Goal: Navigation & Orientation: Find specific page/section

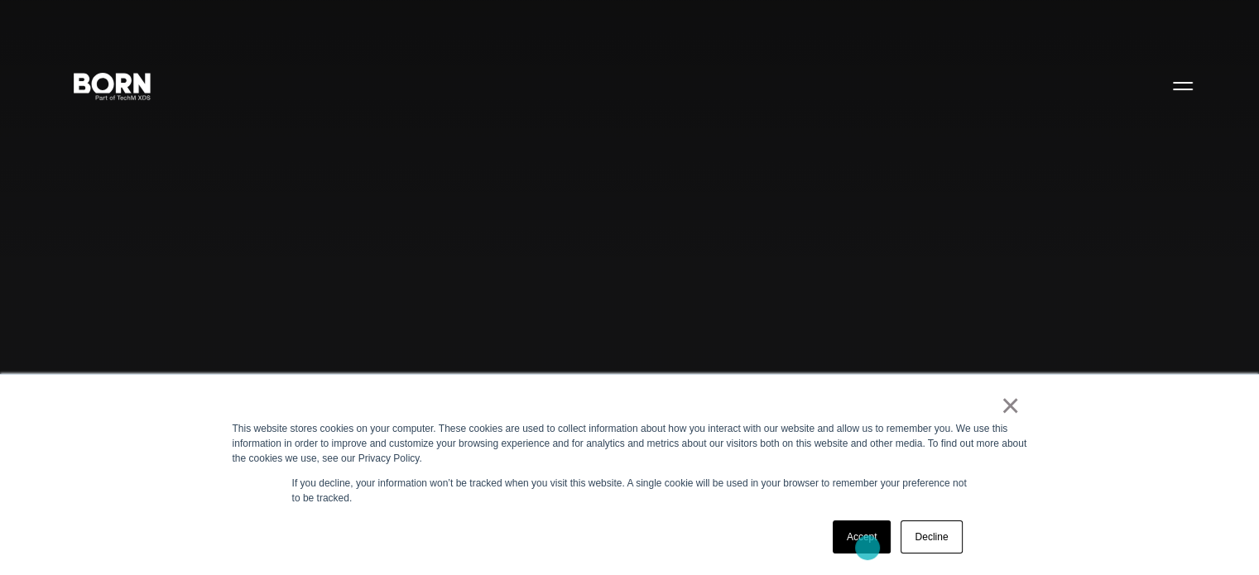
click at [868, 548] on link "Accept" at bounding box center [862, 537] width 59 height 33
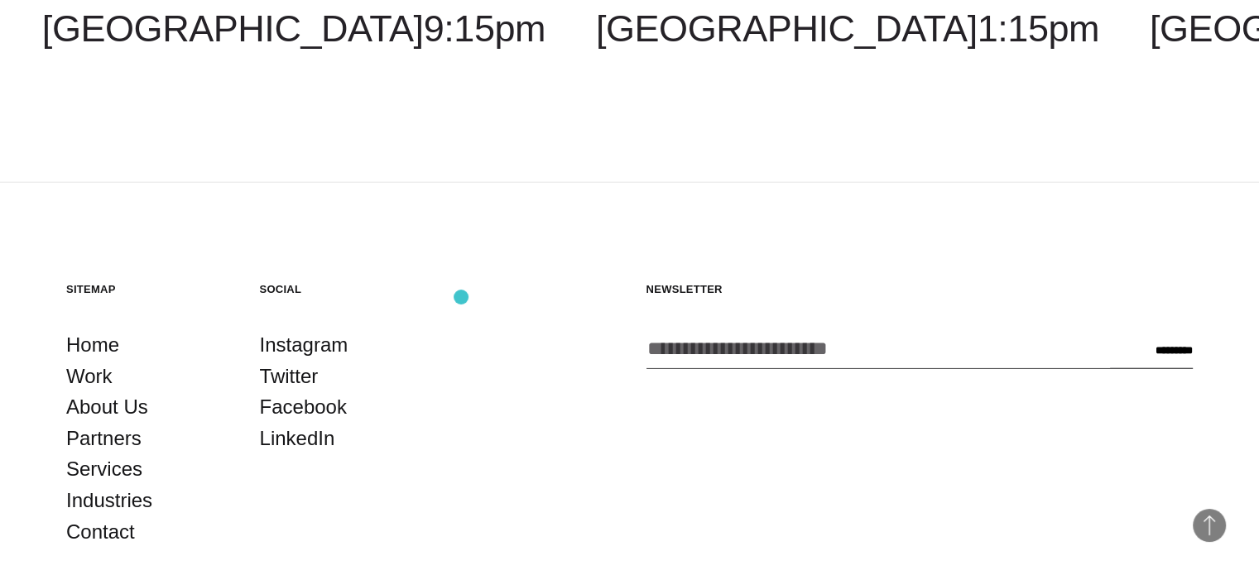
scroll to position [4305, 0]
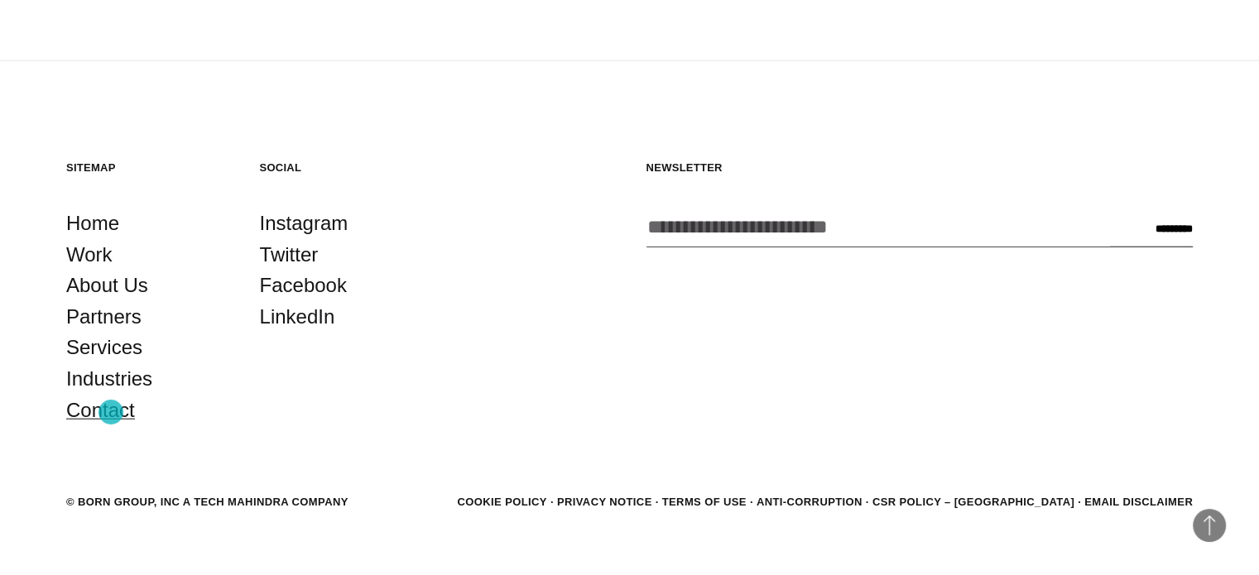
click at [111, 412] on link "Contact" at bounding box center [100, 410] width 69 height 31
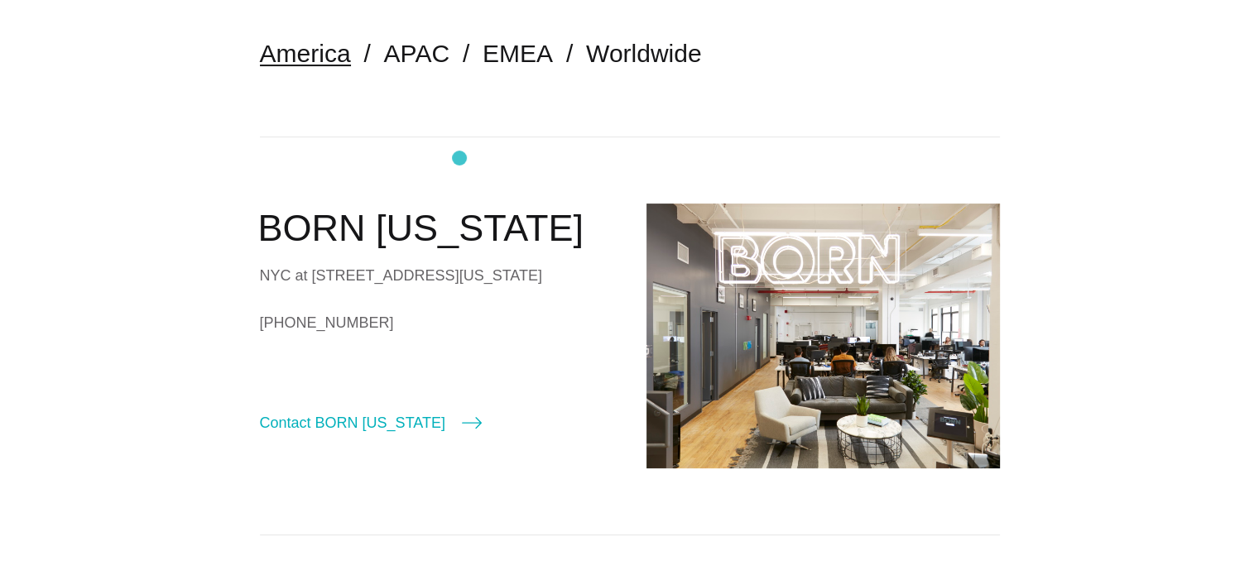
scroll to position [414, 0]
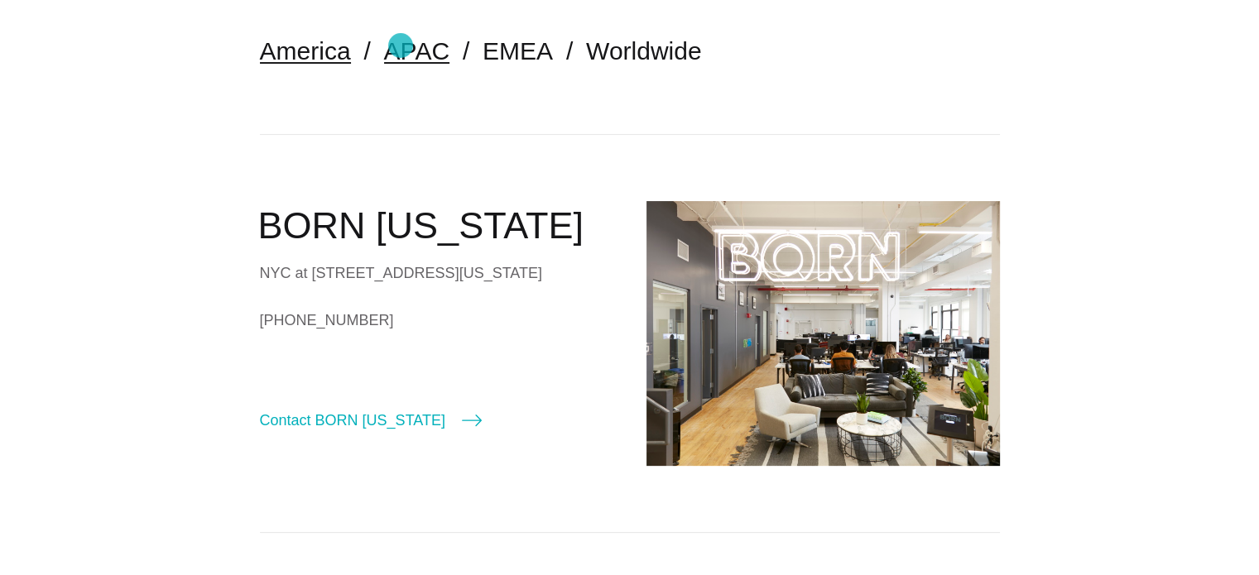
click at [401, 46] on link "APAC" at bounding box center [416, 50] width 65 height 27
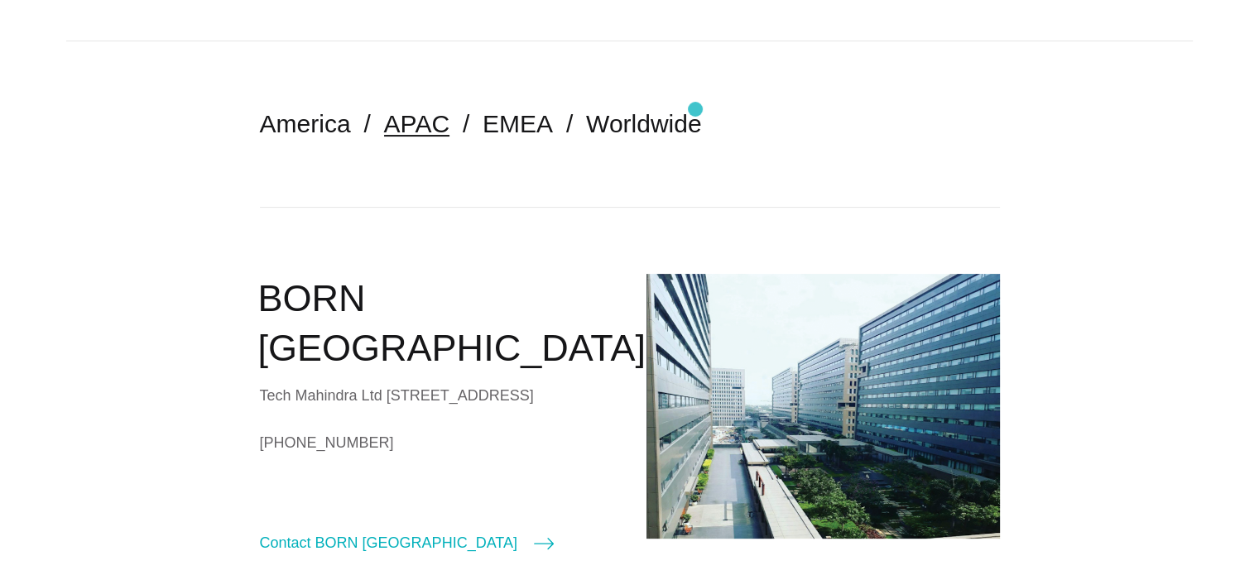
scroll to position [166, 0]
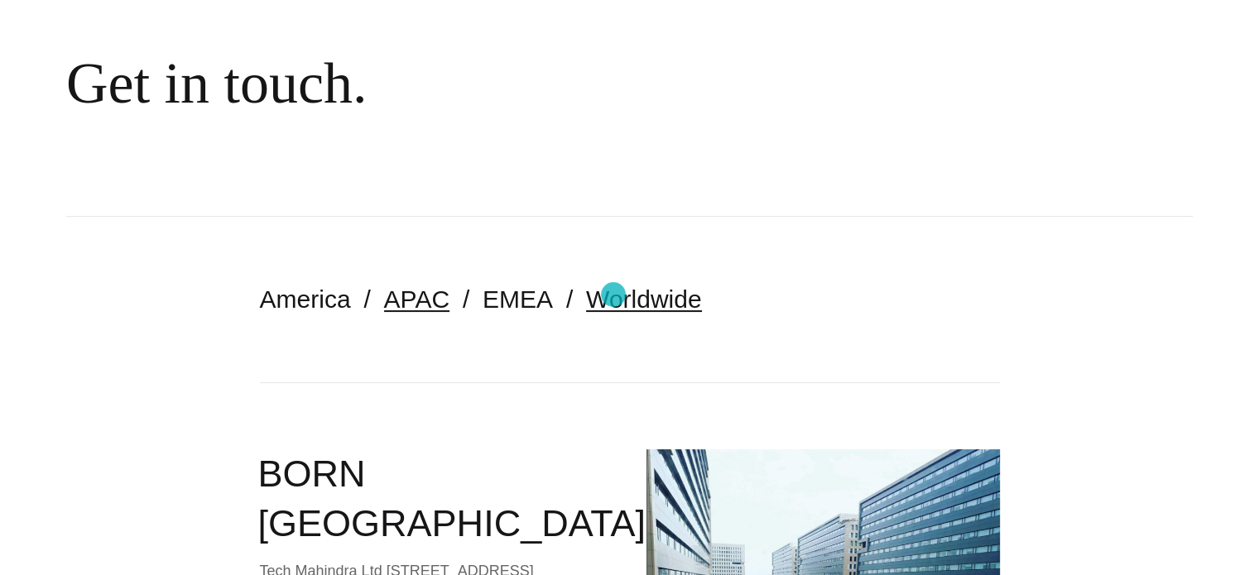
click at [614, 295] on link "Worldwide" at bounding box center [644, 299] width 116 height 27
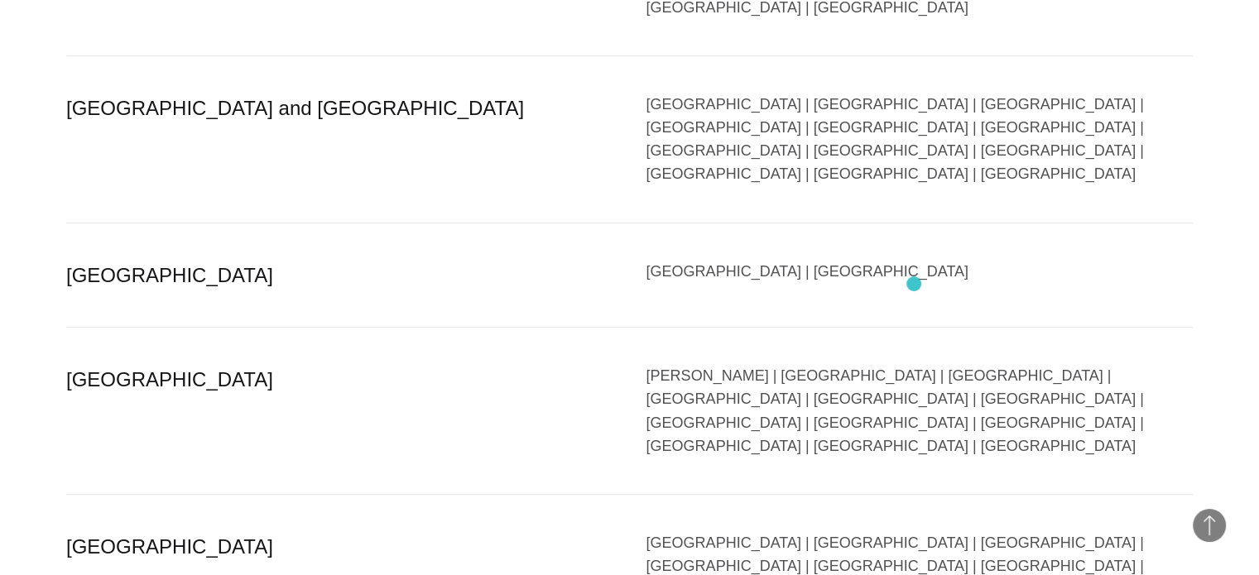
scroll to position [1242, 0]
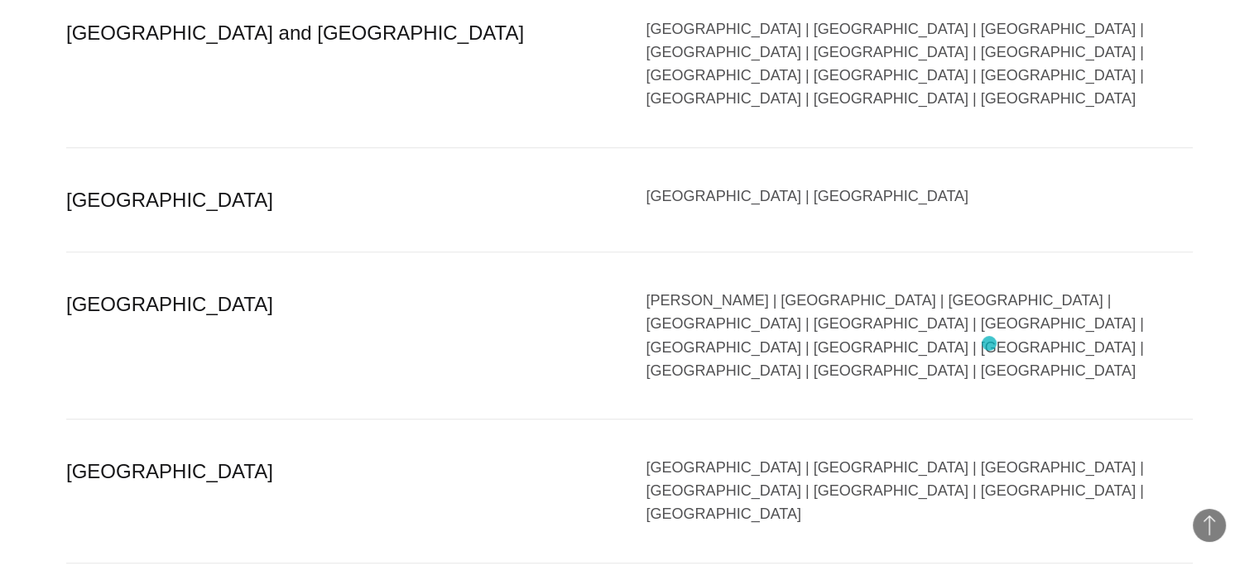
drag, startPoint x: 1007, startPoint y: 426, endPoint x: 997, endPoint y: 341, distance: 85.9
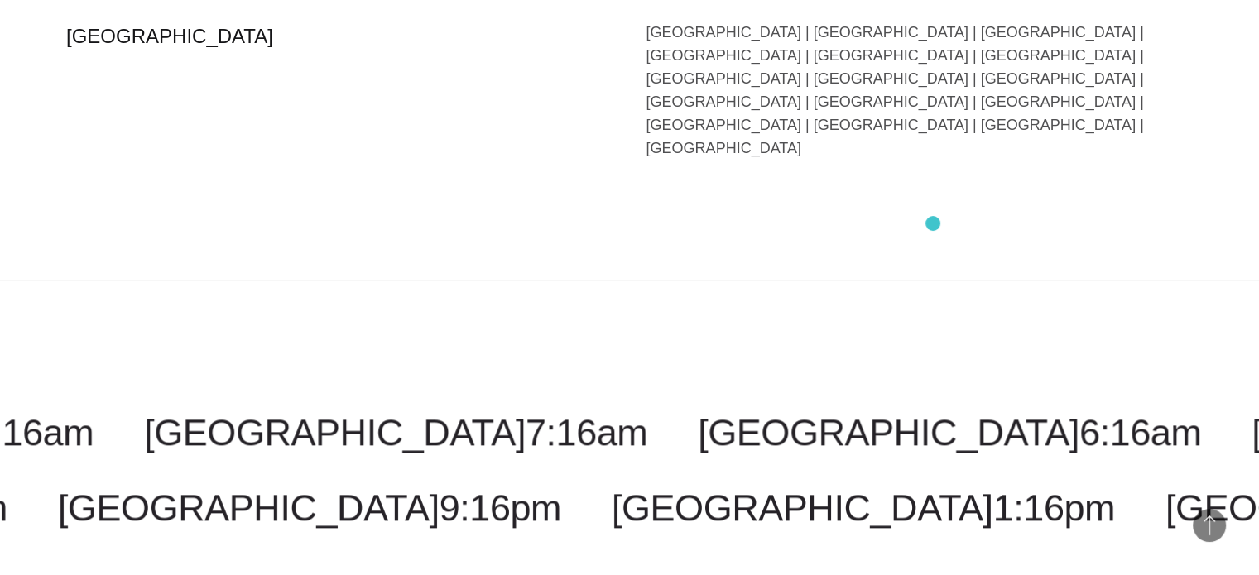
scroll to position [2070, 0]
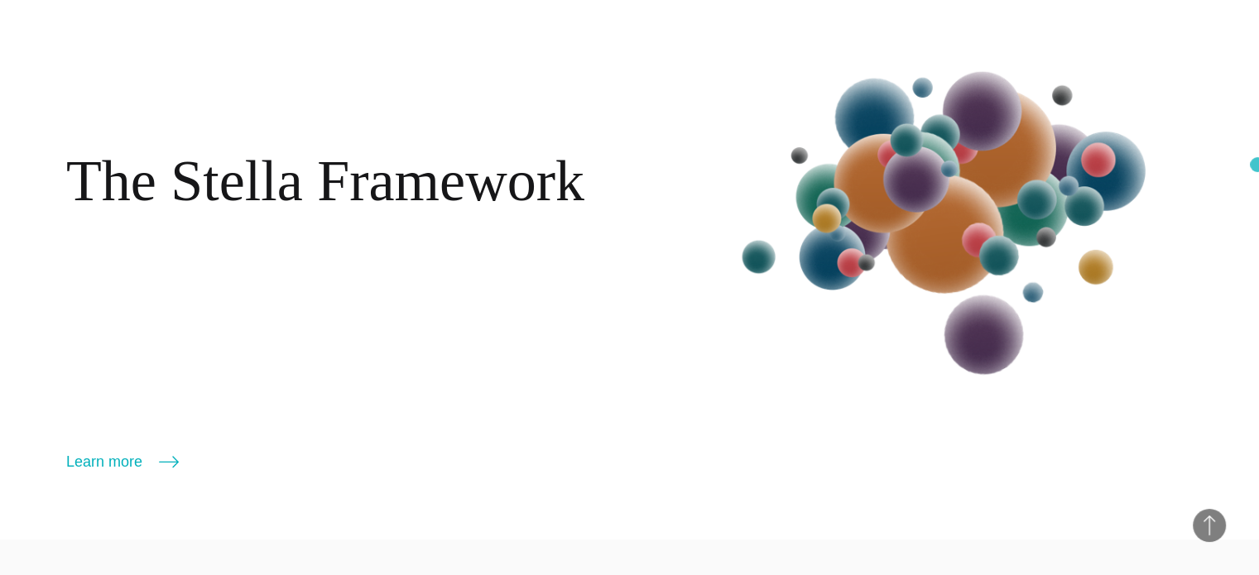
scroll to position [1904, 0]
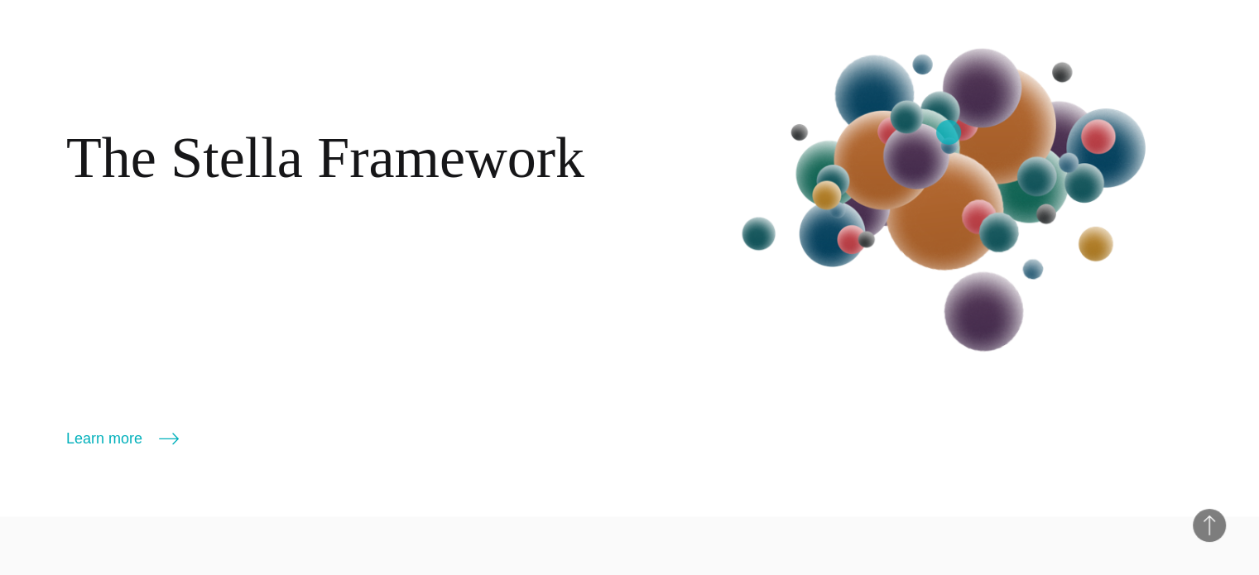
click at [949, 132] on img at bounding box center [952, 191] width 483 height 506
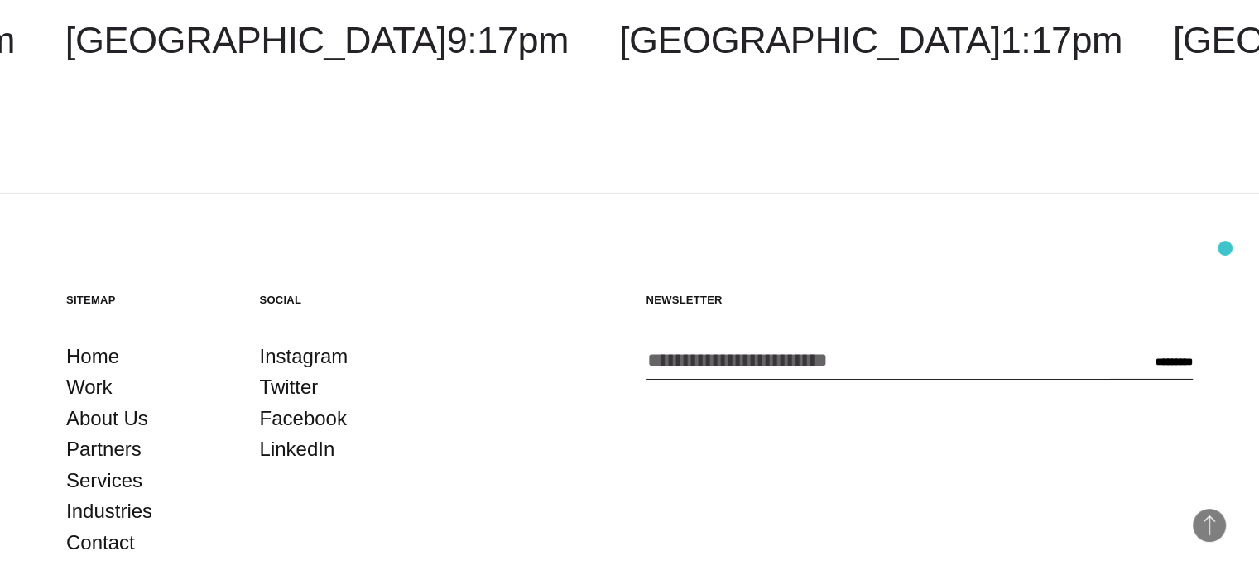
scroll to position [5673, 0]
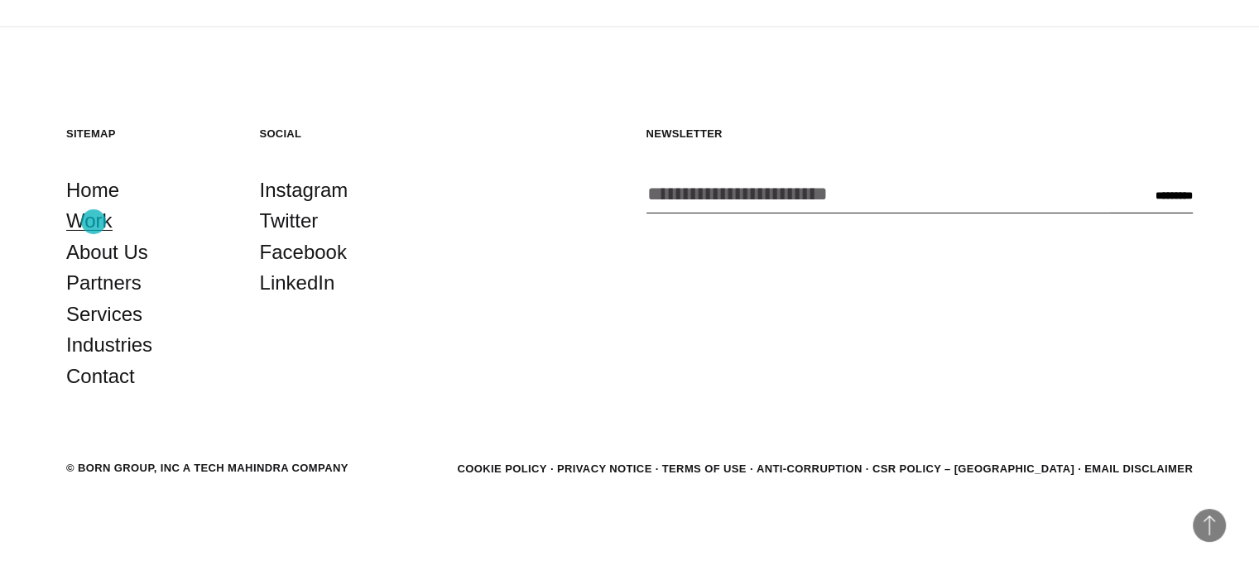
click at [94, 222] on link "Work" at bounding box center [89, 220] width 46 height 31
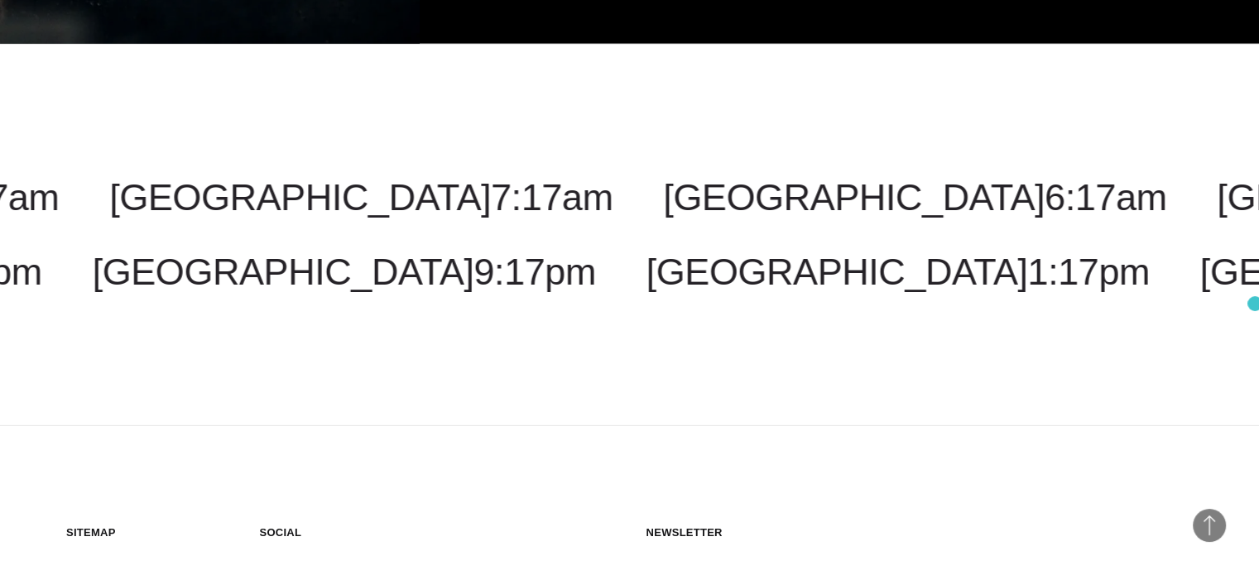
scroll to position [5268, 0]
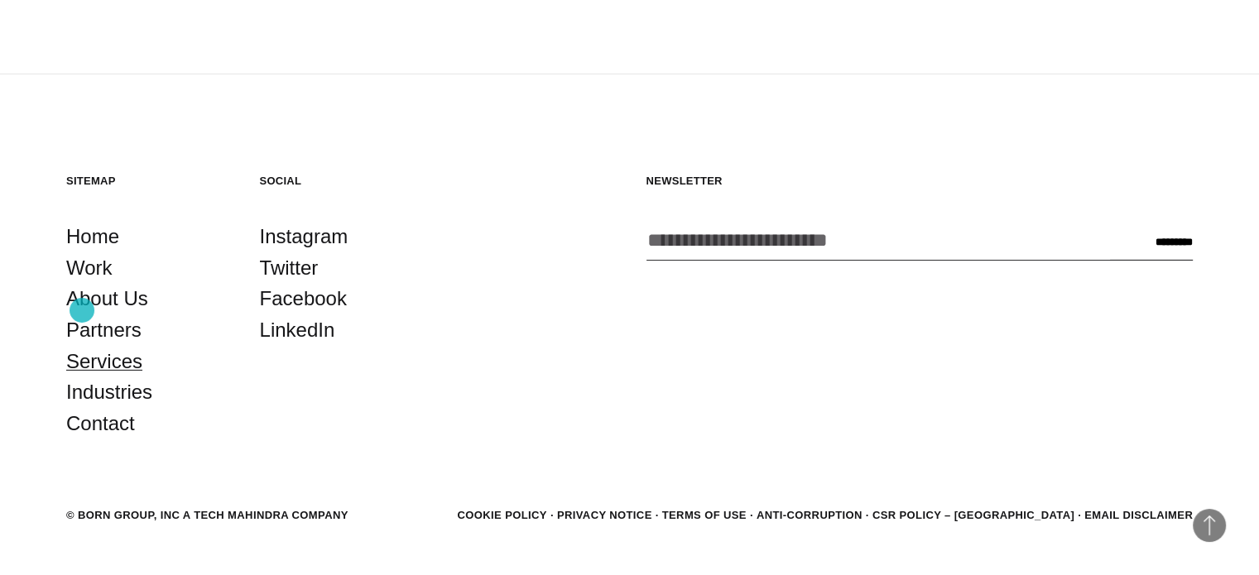
click at [82, 346] on link "Services" at bounding box center [104, 361] width 76 height 31
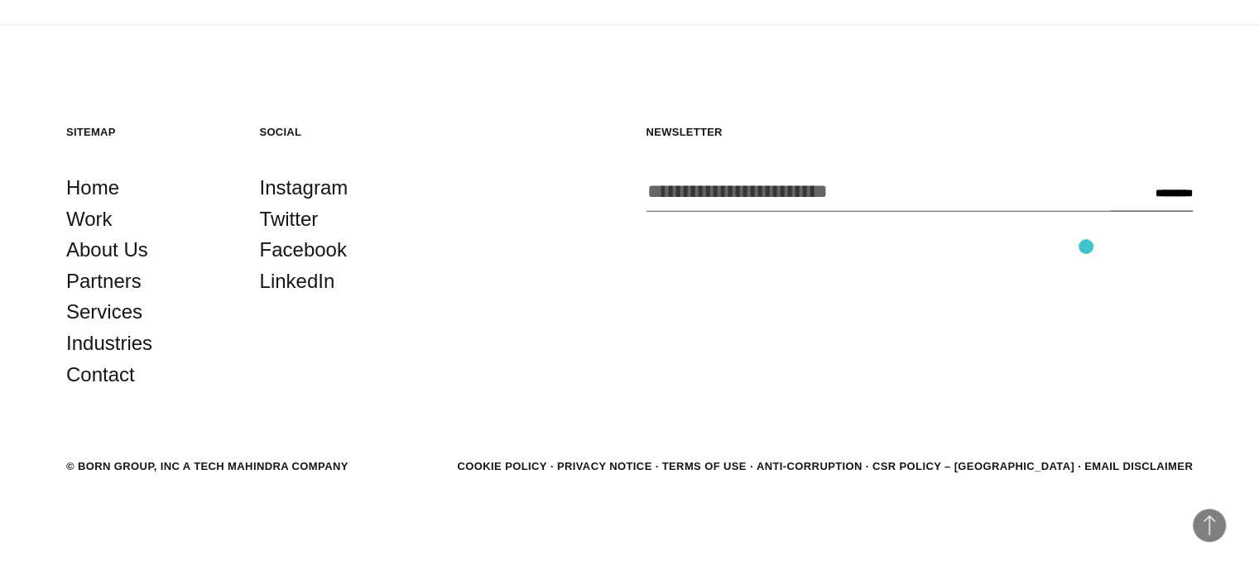
scroll to position [3477, 0]
click at [121, 281] on link "Partners" at bounding box center [103, 280] width 75 height 31
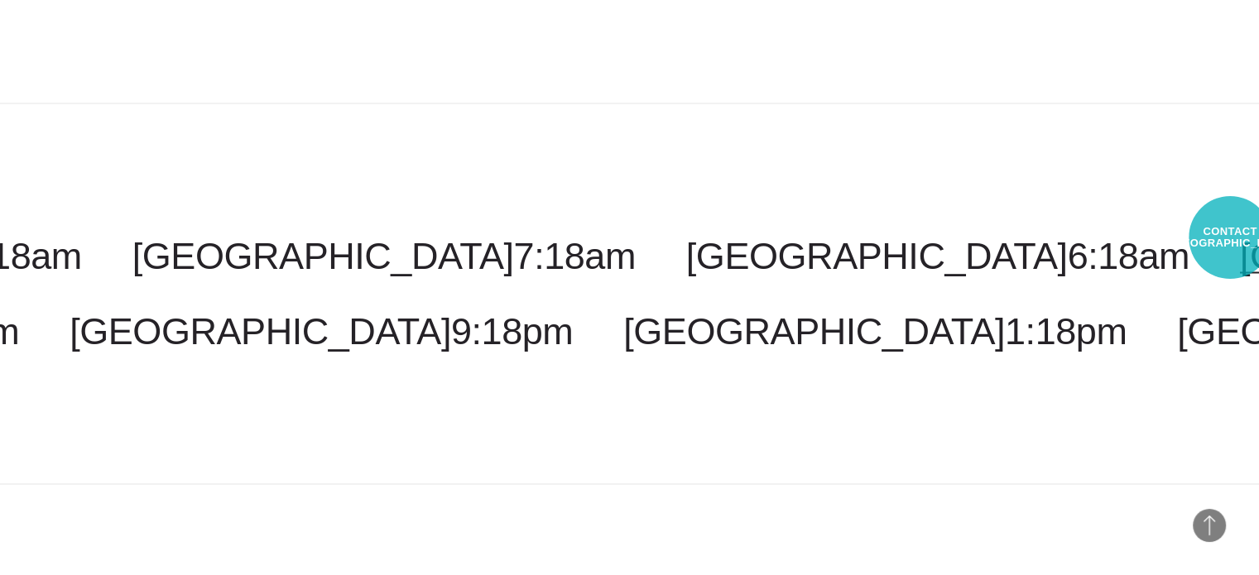
scroll to position [3332, 0]
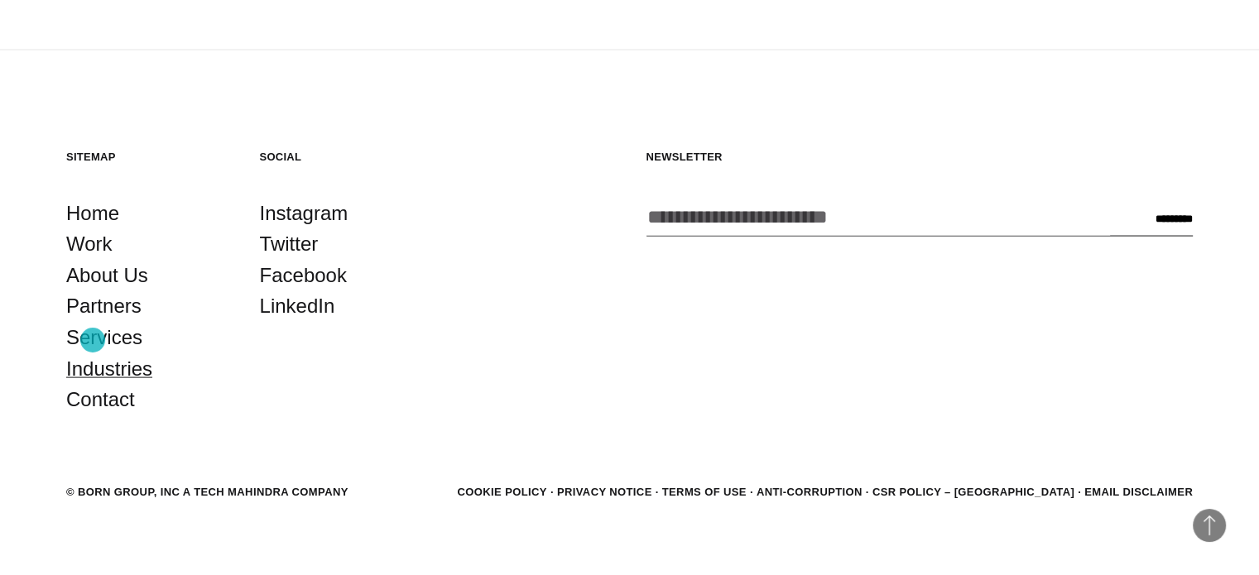
click at [91, 354] on link "Industries" at bounding box center [109, 369] width 86 height 31
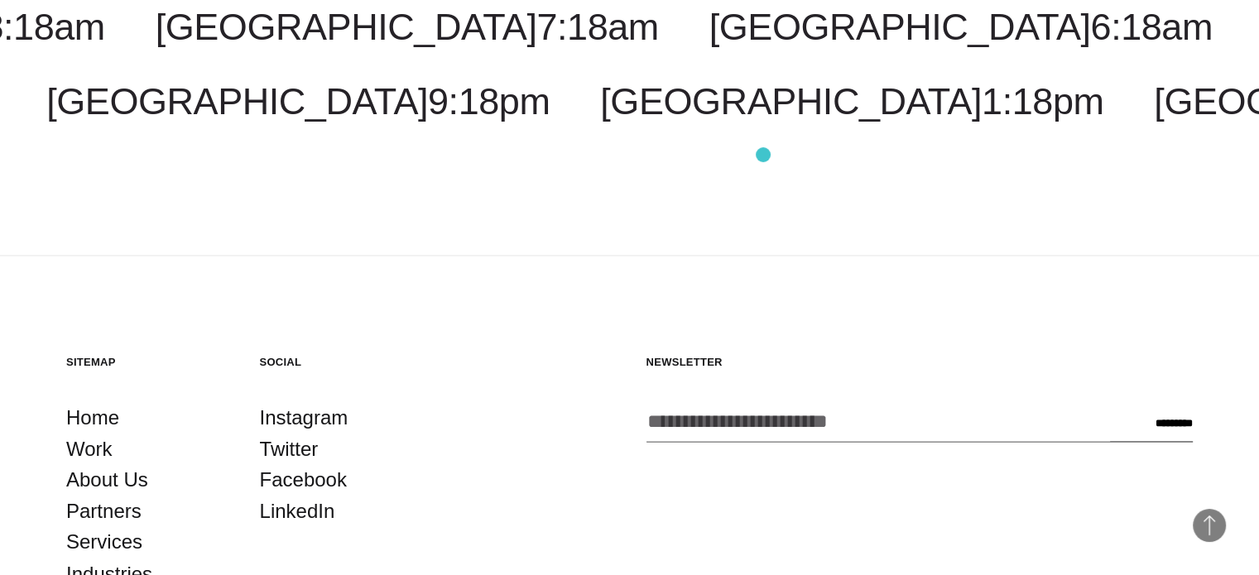
scroll to position [2567, 0]
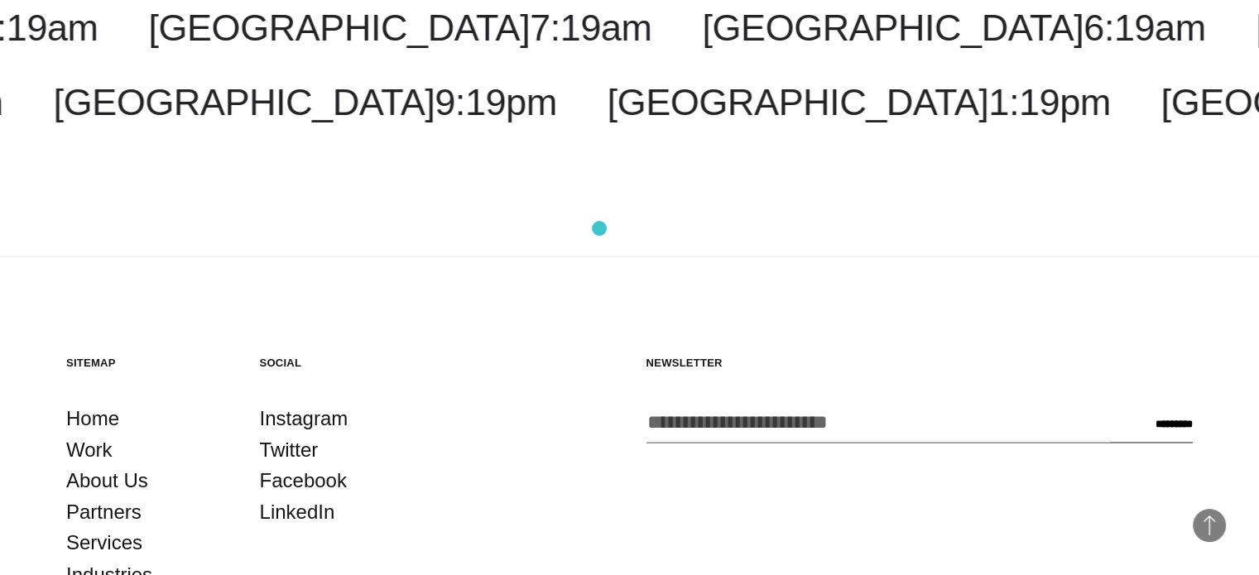
drag, startPoint x: 761, startPoint y: 160, endPoint x: 599, endPoint y: 229, distance: 175.5
click at [599, 229] on div "[GEOGRAPHIC_DATA] 6:19am [GEOGRAPHIC_DATA] 8:19pm [US_STATE] 8:19am [GEOGRAPHIC…" at bounding box center [629, 65] width 1259 height 383
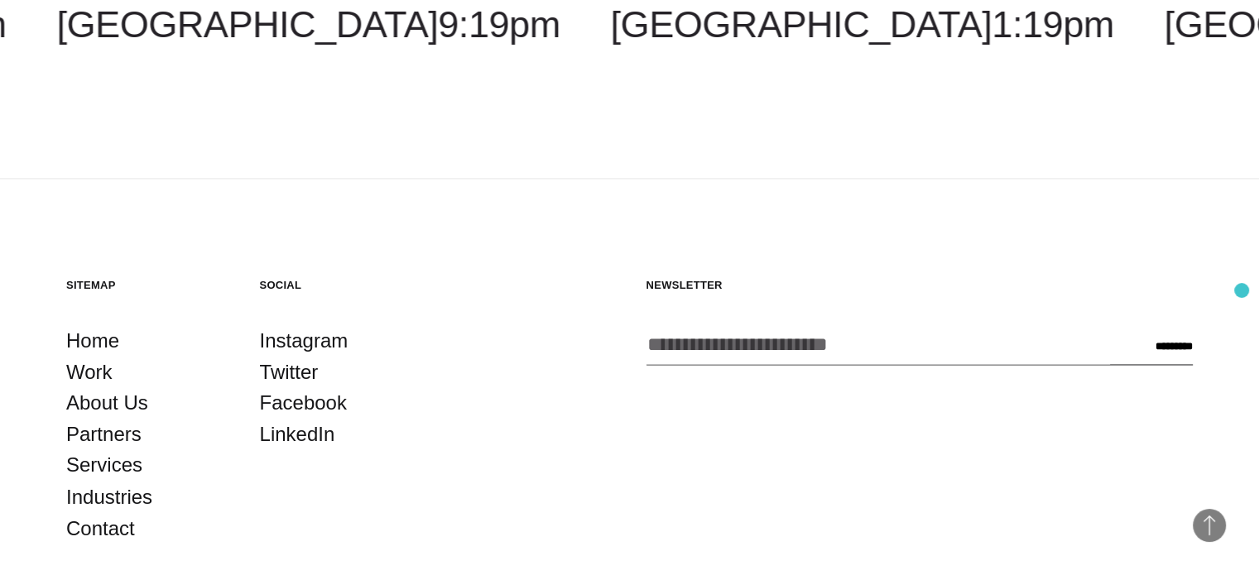
scroll to position [2799, 0]
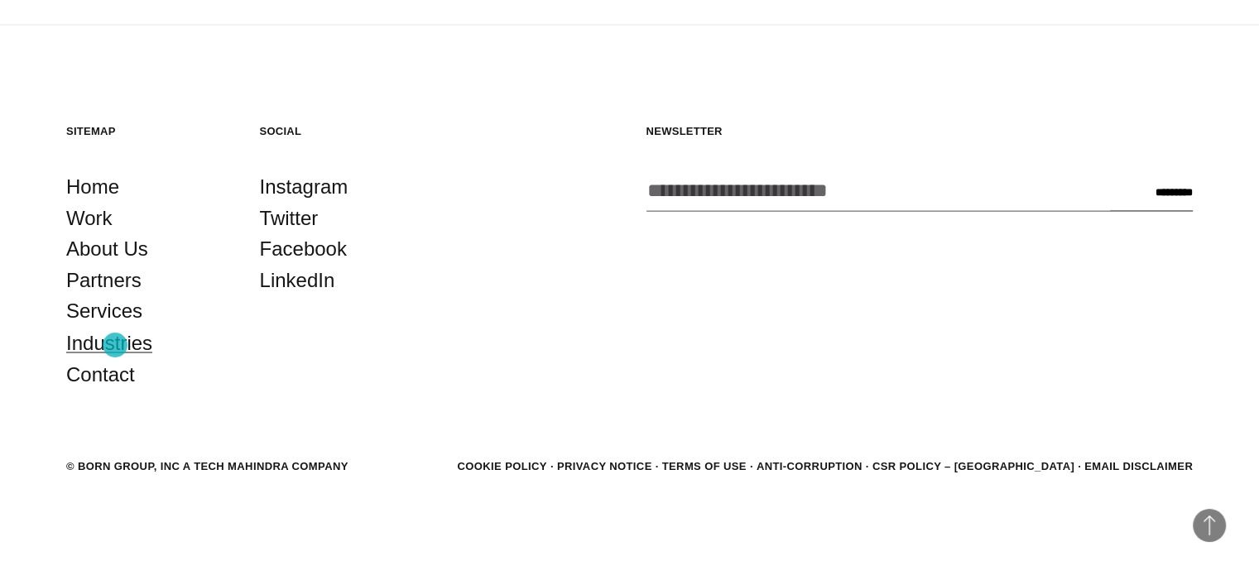
click at [115, 345] on link "Industries" at bounding box center [109, 342] width 86 height 31
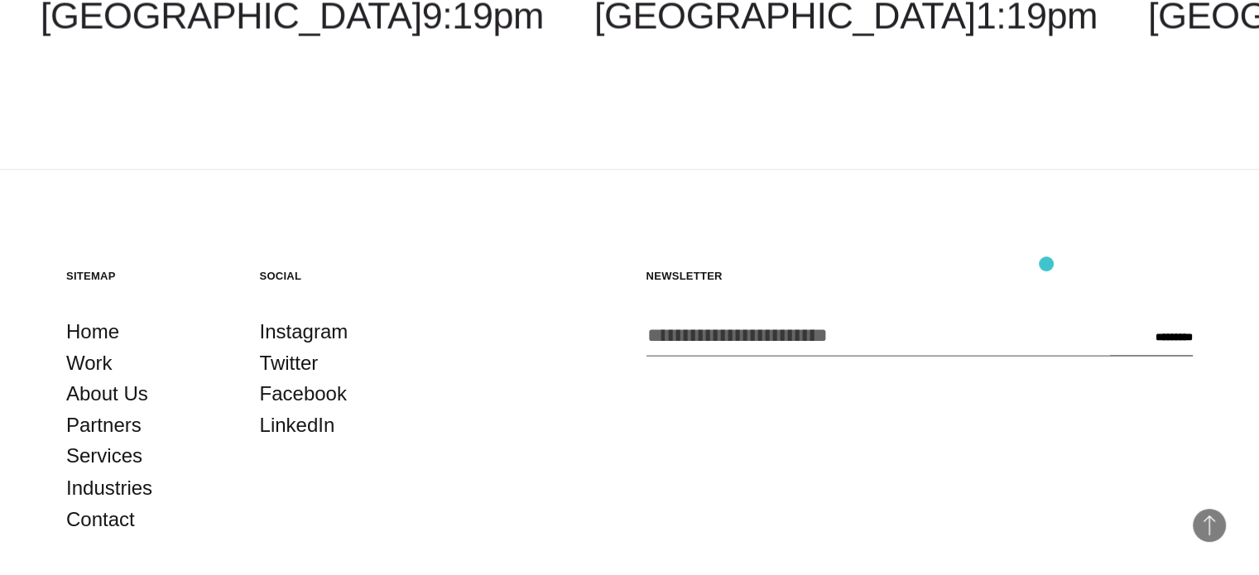
scroll to position [2799, 0]
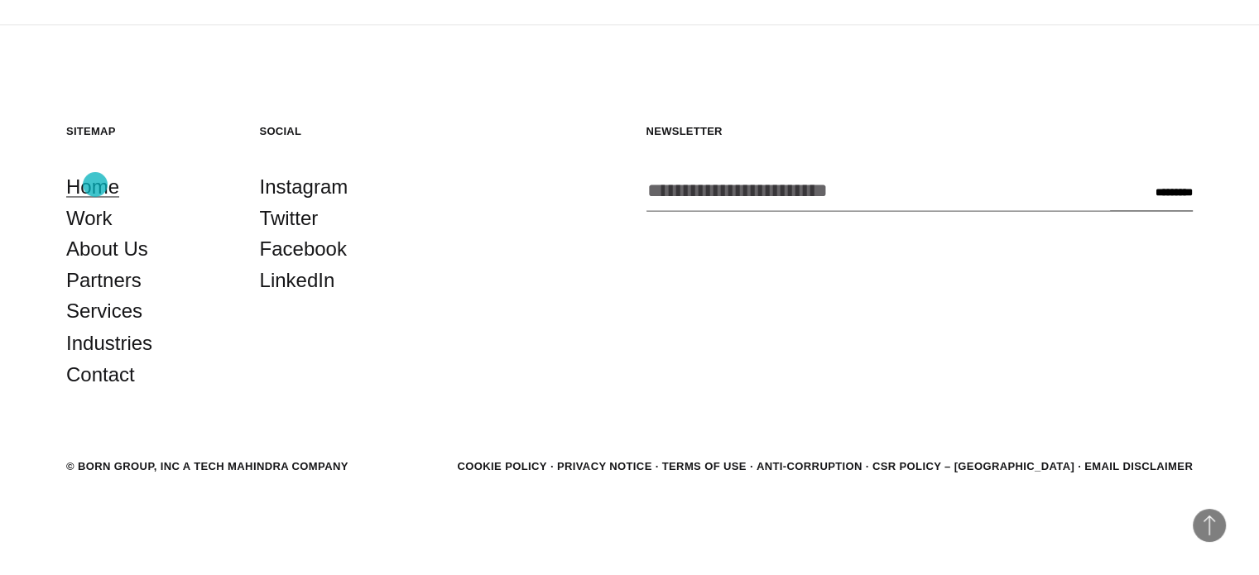
click at [96, 184] on link "Home" at bounding box center [92, 186] width 53 height 31
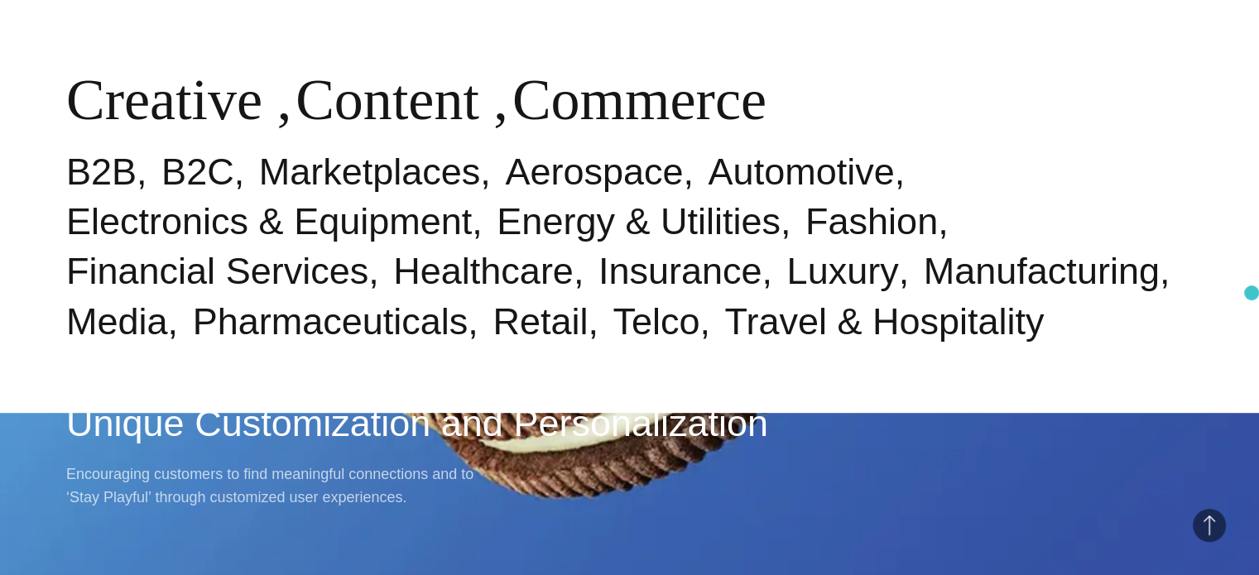
scroll to position [745, 0]
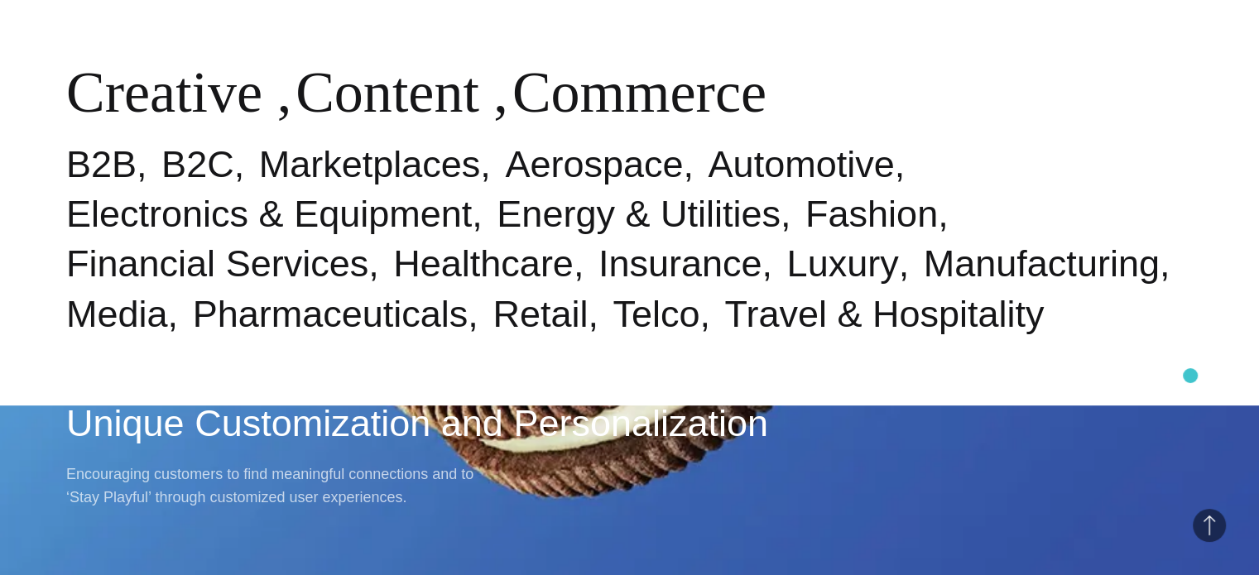
drag, startPoint x: 1191, startPoint y: 376, endPoint x: 1184, endPoint y: 383, distance: 10.0
drag, startPoint x: 1184, startPoint y: 383, endPoint x: 795, endPoint y: 380, distance: 389.2
click at [795, 380] on div "Industries & Specialisms Creative , Content , Commerce B2B B2C Marketplaces Aer…" at bounding box center [629, 117] width 1259 height 575
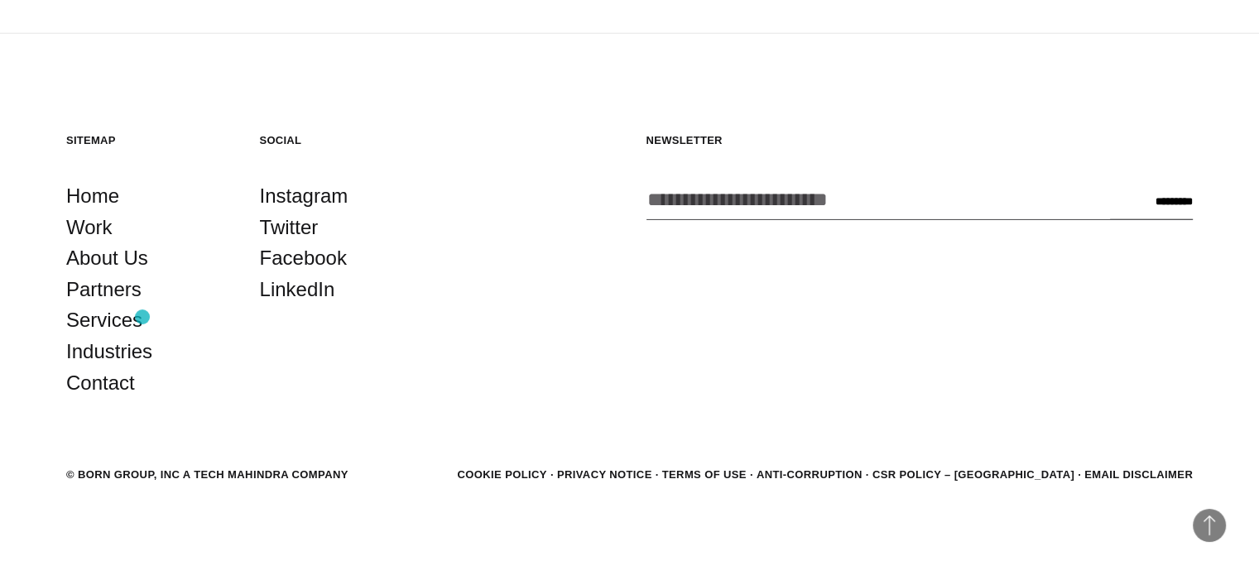
scroll to position [4342, 0]
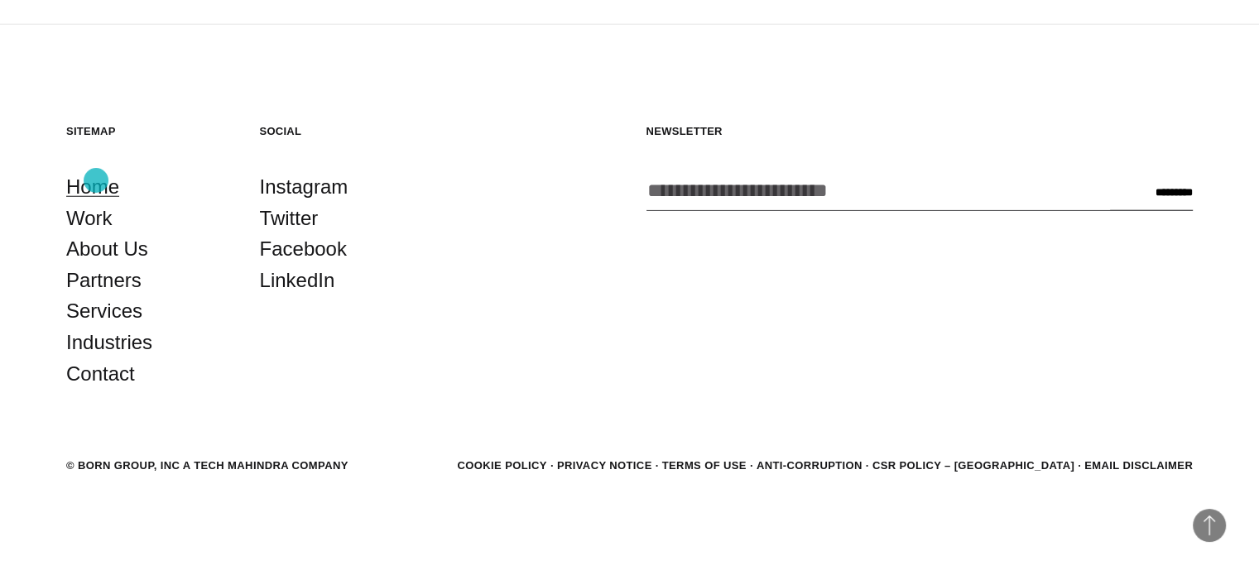
click at [96, 181] on link "Home" at bounding box center [92, 186] width 53 height 31
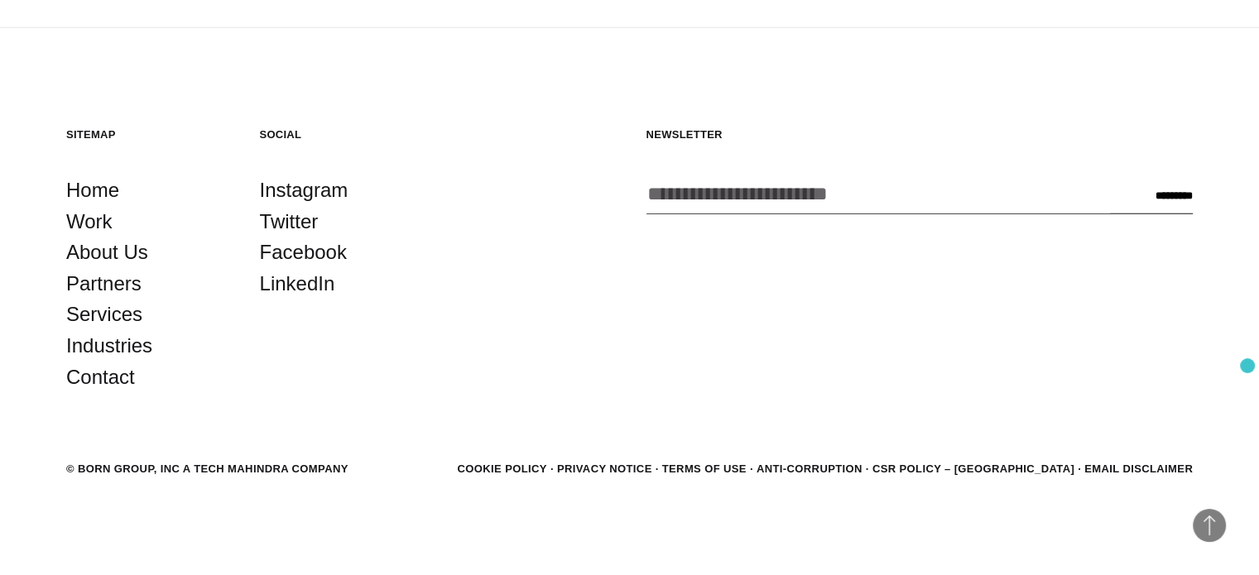
scroll to position [4342, 0]
